Goal: Find specific page/section: Find specific page/section

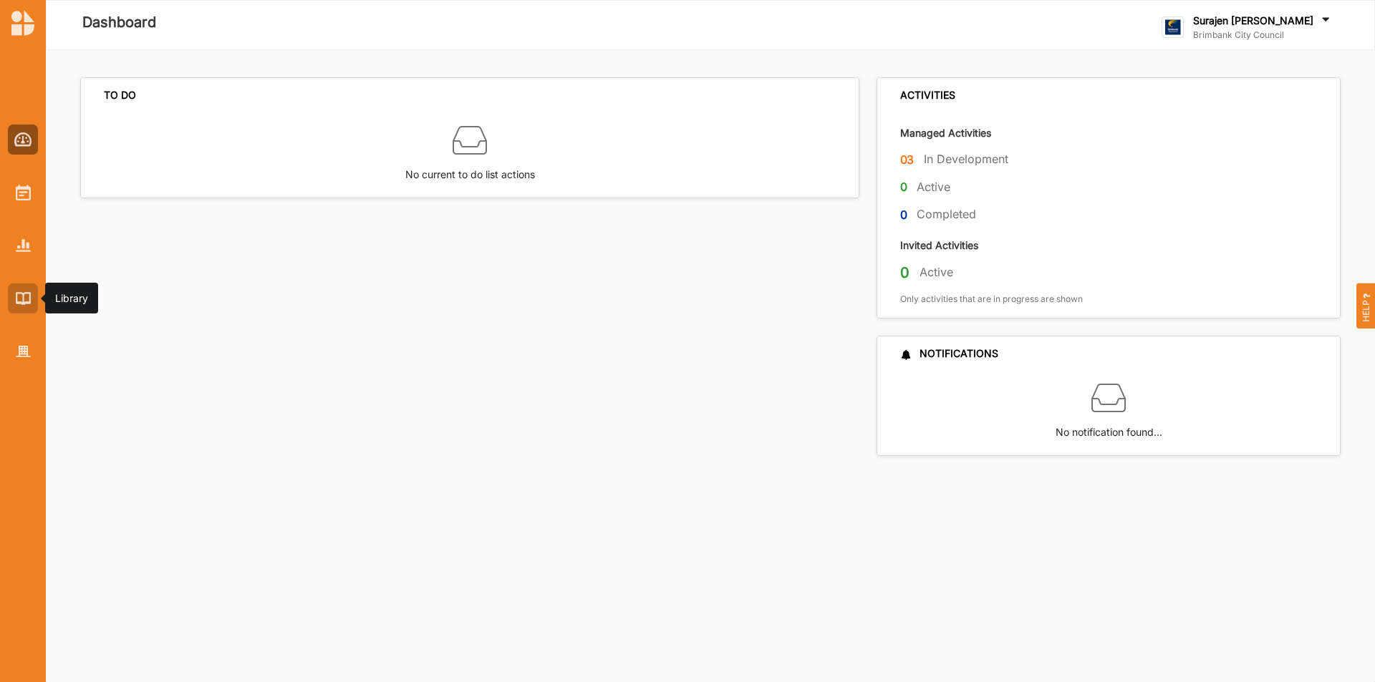
click at [10, 298] on div at bounding box center [23, 299] width 30 height 30
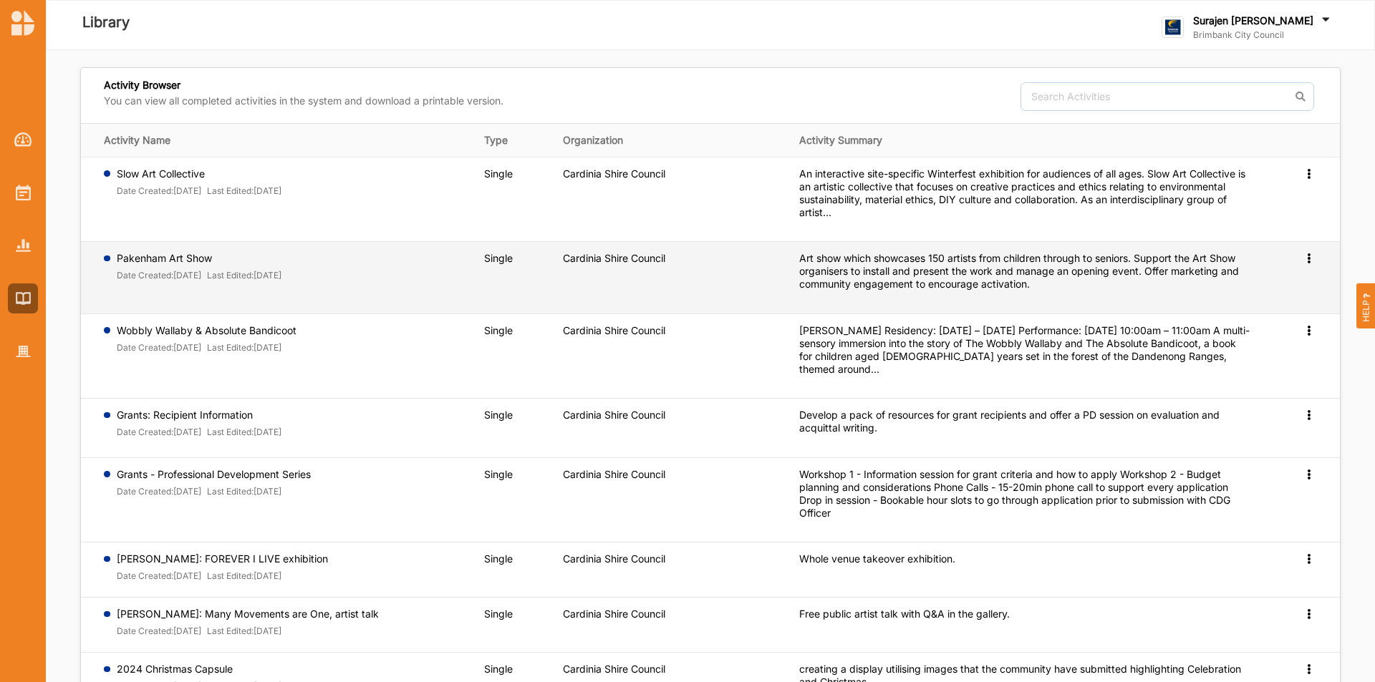
click at [1305, 178] on icon at bounding box center [1308, 173] width 12 height 10
click at [1308, 280] on link "Preview" at bounding box center [1285, 281] width 62 height 27
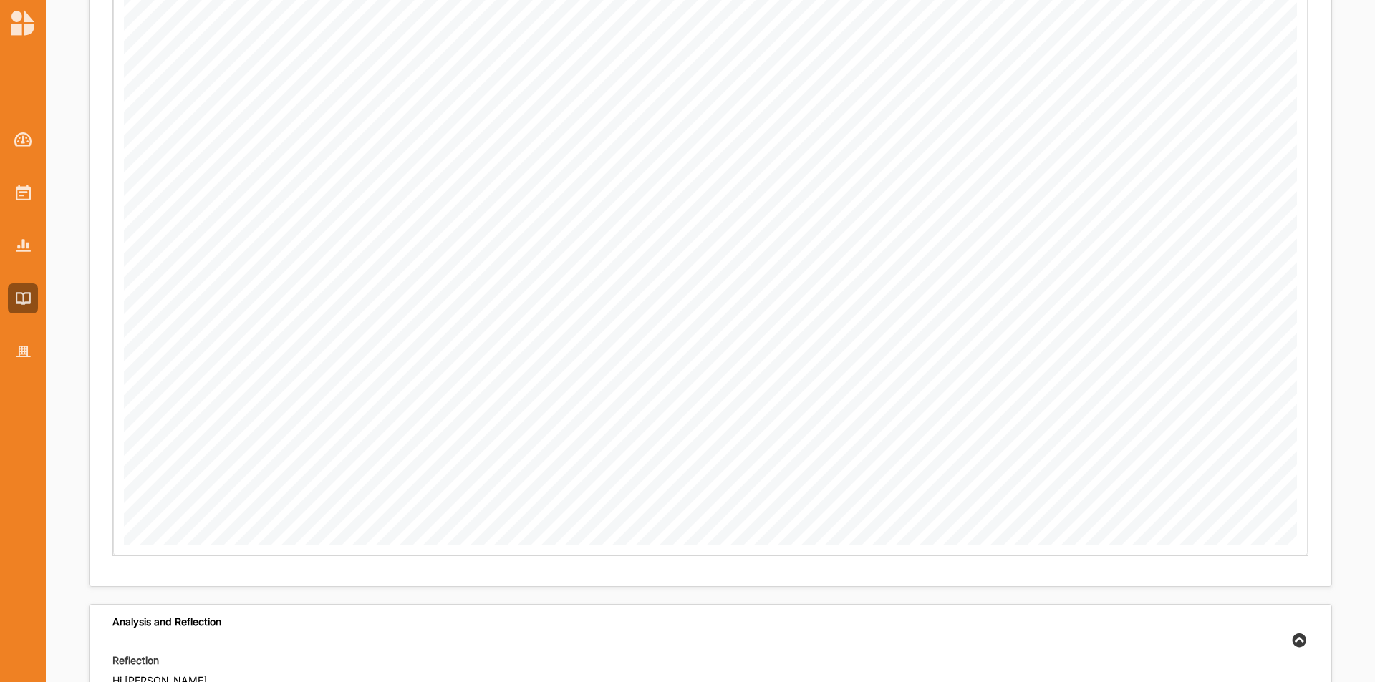
scroll to position [2272, 0]
